Goal: Communication & Community: Answer question/provide support

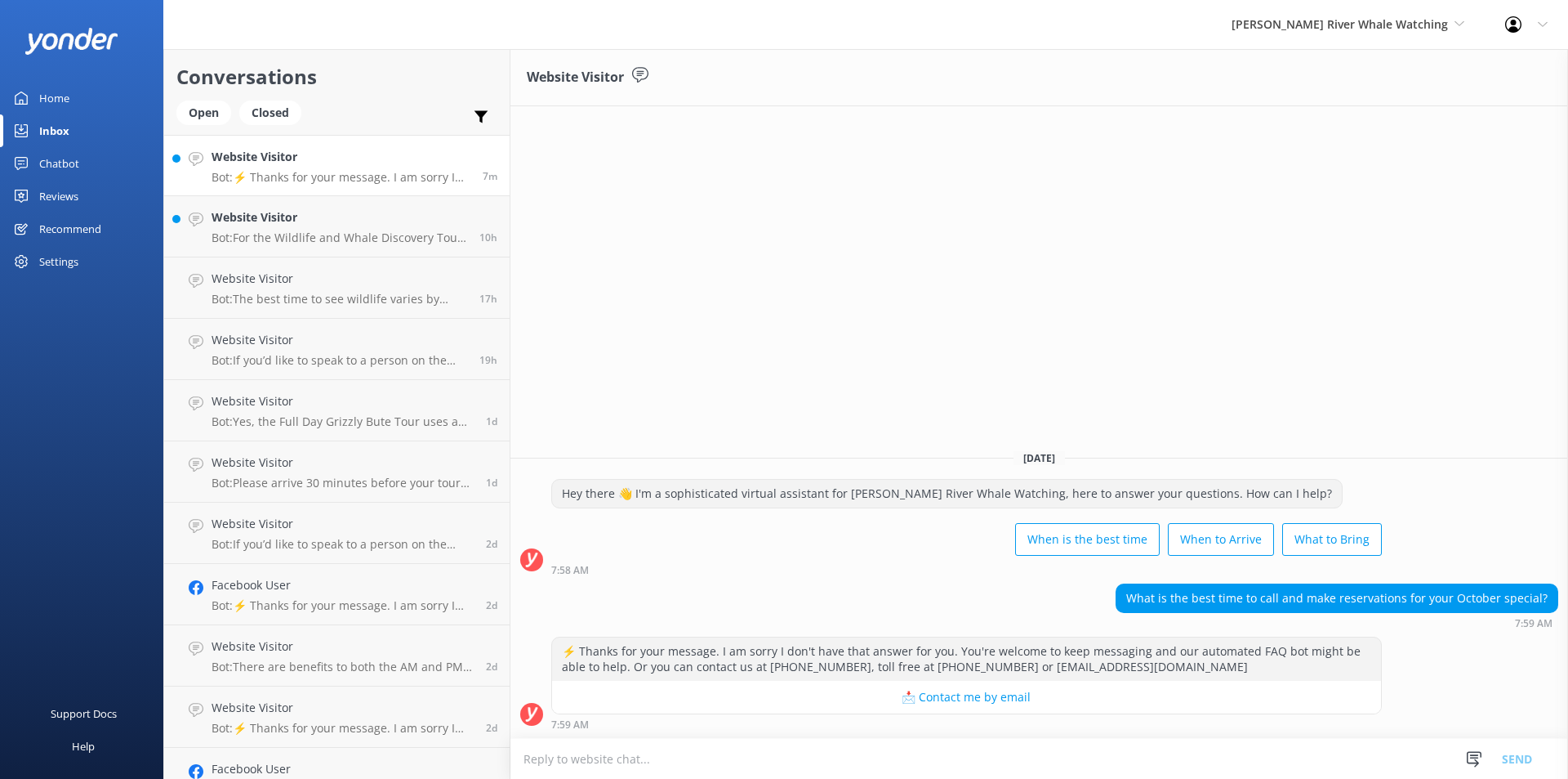
click at [609, 753] on textarea at bounding box center [1039, 759] width 1058 height 40
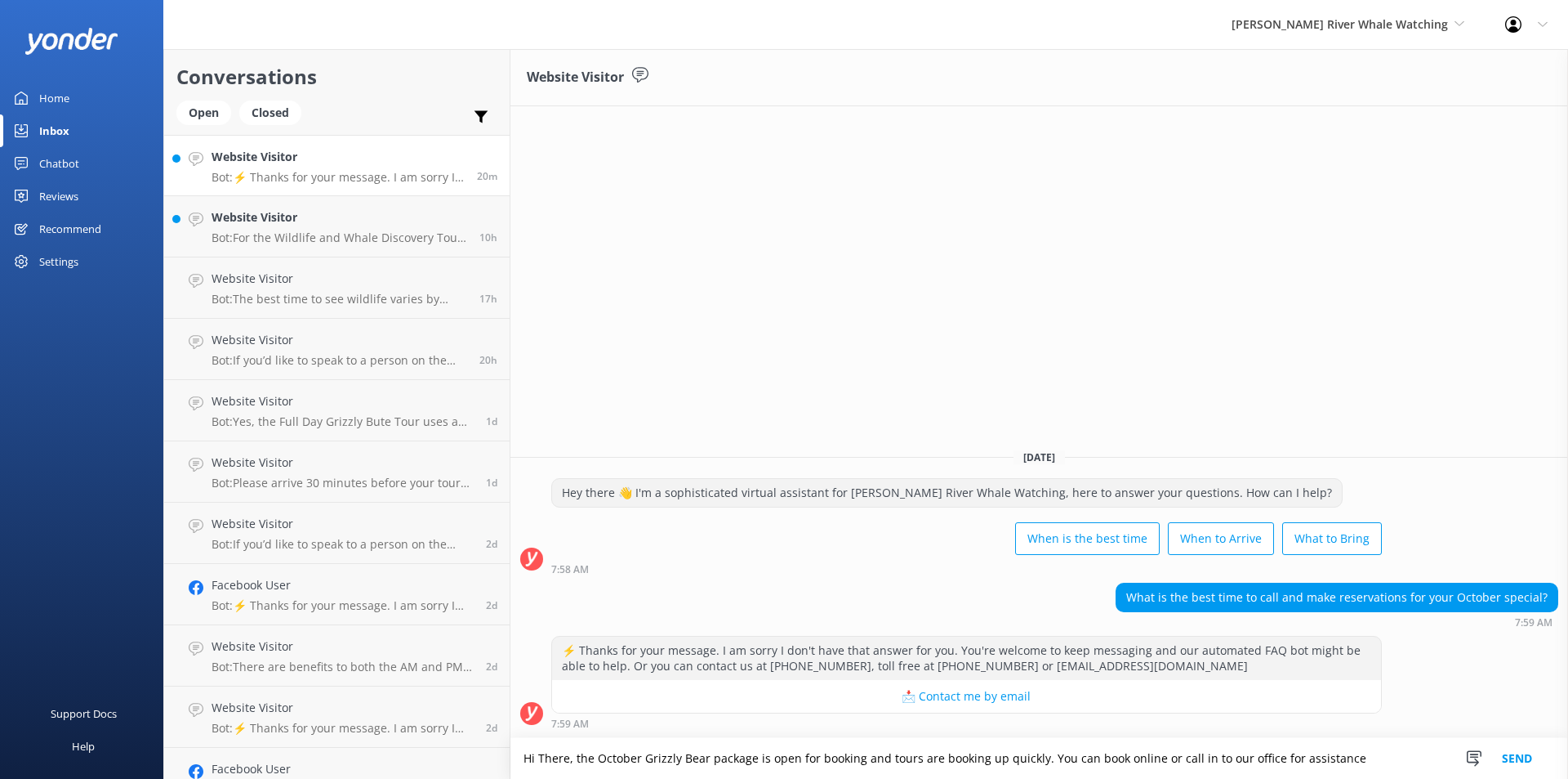
type textarea "Hi There, the October Grizzly Bear package is open for booking and tours are bo…"
click at [1508, 763] on button "Send" at bounding box center [1516, 758] width 61 height 41
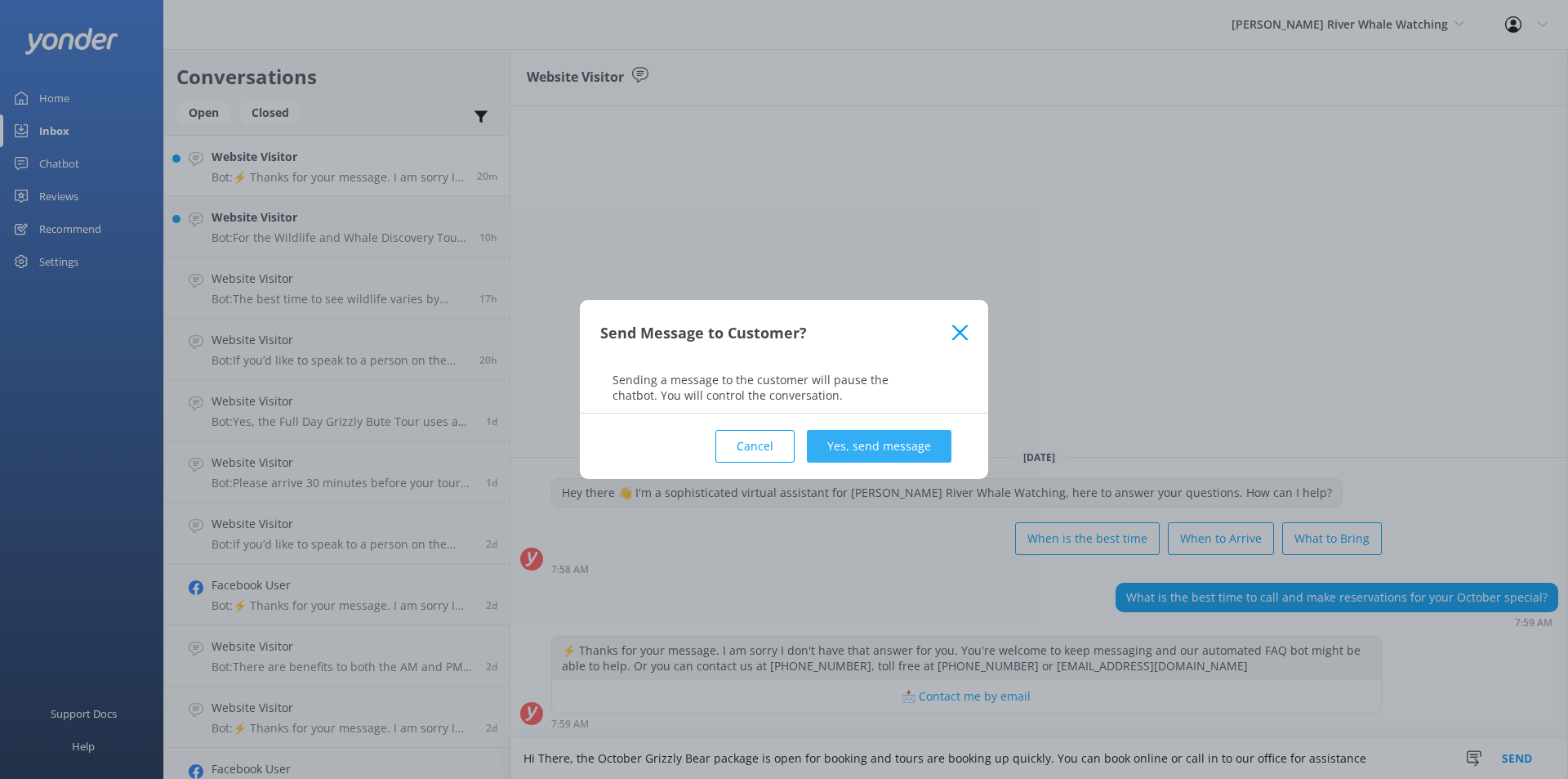
click at [874, 453] on button "Yes, send message" at bounding box center [878, 445] width 145 height 33
